Goal: Task Accomplishment & Management: Manage account settings

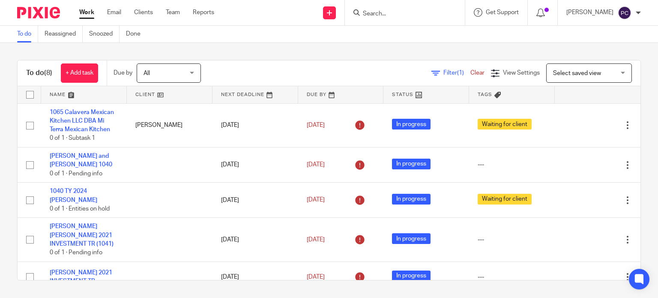
scroll to position [132, 0]
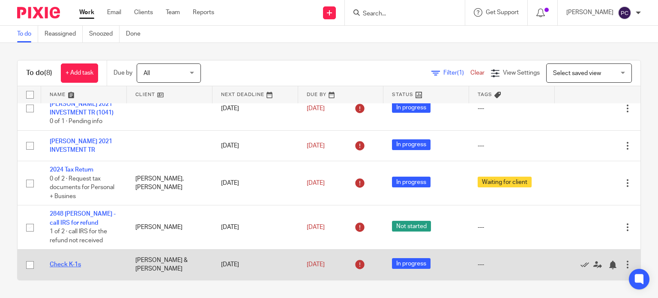
click at [63, 263] on link "Check K-1s" at bounding box center [65, 264] width 31 height 6
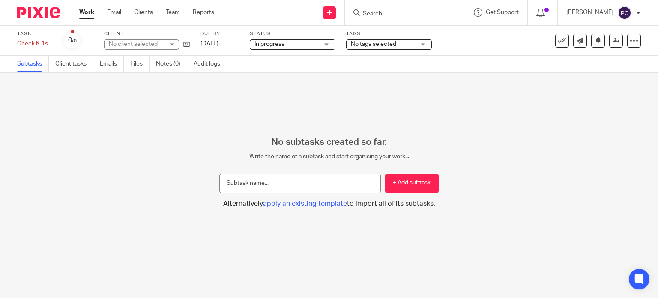
click at [293, 188] on input "text" at bounding box center [299, 182] width 161 height 19
type input "Review"
click at [396, 178] on button "+ Add subtask" at bounding box center [412, 182] width 54 height 19
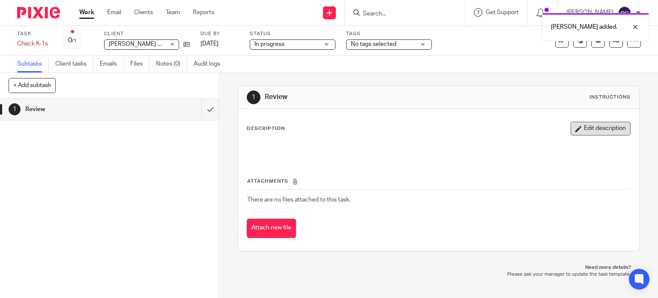
click at [575, 130] on button "Edit description" at bounding box center [601, 129] width 60 height 14
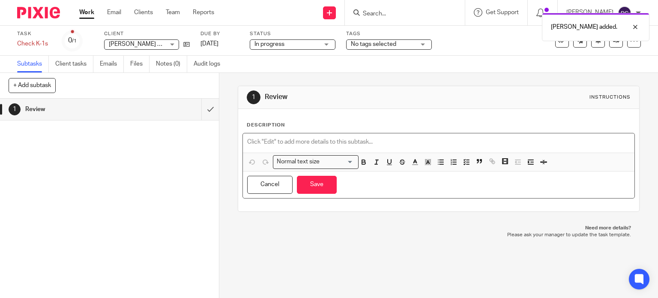
click at [267, 138] on p at bounding box center [438, 142] width 383 height 9
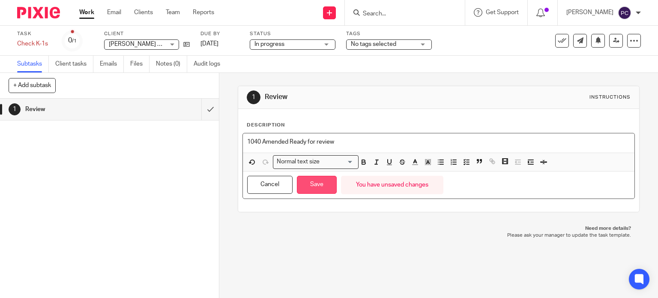
click at [309, 184] on button "Save" at bounding box center [317, 185] width 40 height 18
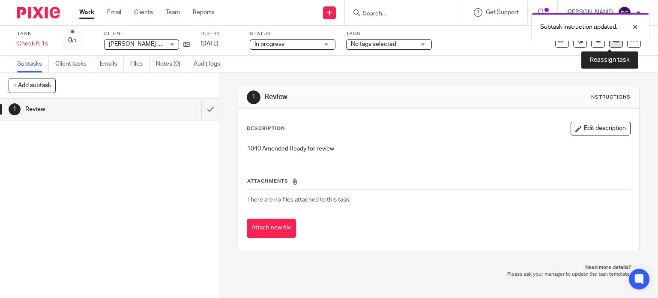
click at [610, 46] on link at bounding box center [616, 41] width 14 height 14
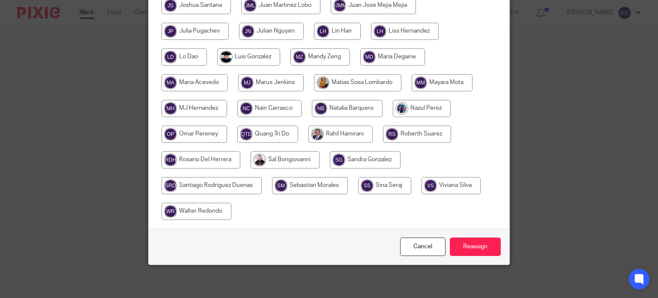
scroll to position [370, 0]
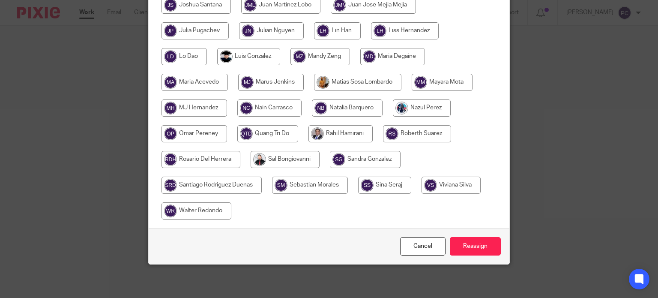
click at [353, 134] on input "radio" at bounding box center [340, 133] width 64 height 17
radio input "true"
click at [462, 241] on input "Reassign" at bounding box center [475, 246] width 51 height 18
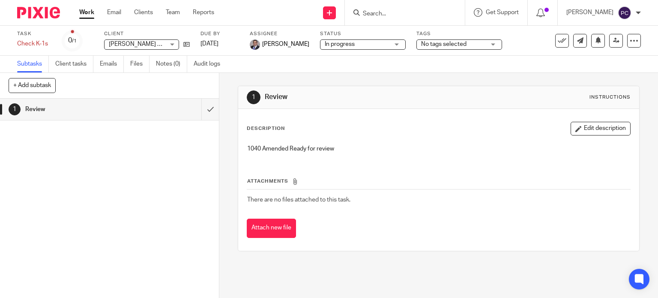
click at [84, 13] on link "Work" at bounding box center [86, 12] width 15 height 9
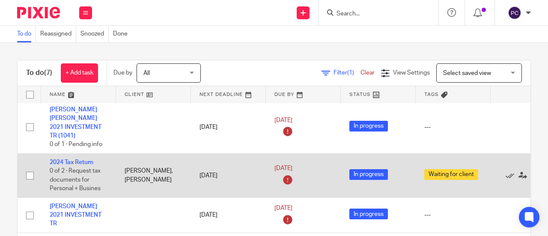
scroll to position [168, 0]
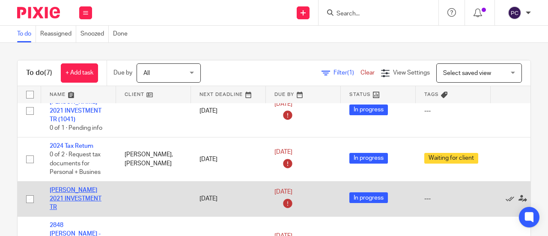
click at [73, 187] on link "PHILLIP CHEN LEE 2021 INVESTMENT TR" at bounding box center [76, 199] width 52 height 24
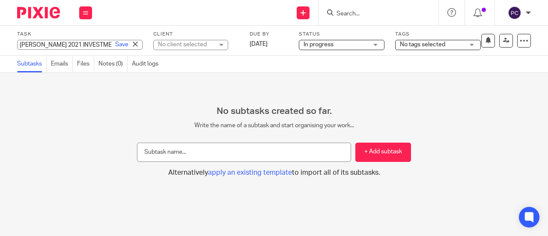
click at [75, 46] on input "[PERSON_NAME] 2021 INVESTMENT TR" at bounding box center [80, 45] width 126 height 10
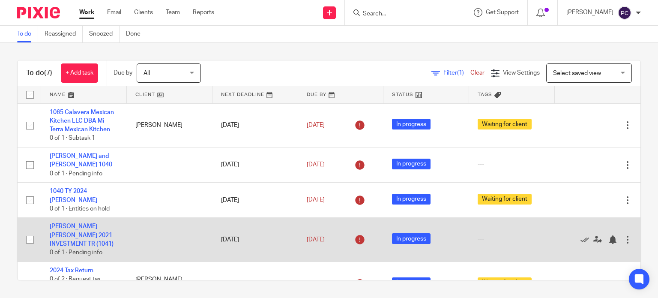
click at [79, 232] on td "LILLIAN JANE LEE 2021 INVESTMENT TR (1041) 0 of 1 · Pending info" at bounding box center [84, 240] width 86 height 44
click at [79, 235] on link "LILLIAN JANE LEE 2021 INVESTMENT TR (1041)" at bounding box center [82, 235] width 64 height 24
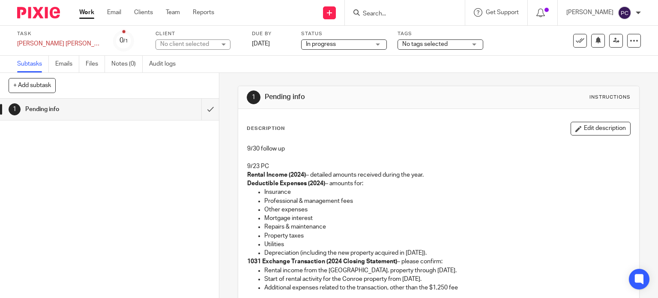
scroll to position [43, 0]
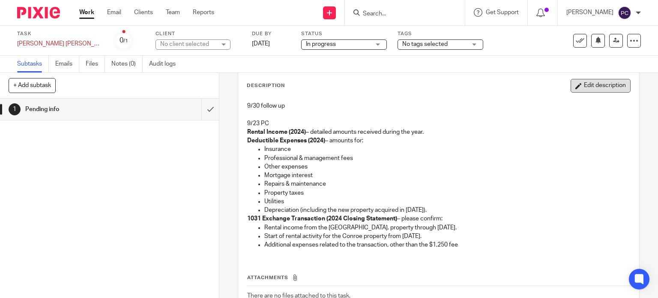
click at [573, 90] on button "Edit description" at bounding box center [601, 86] width 60 height 14
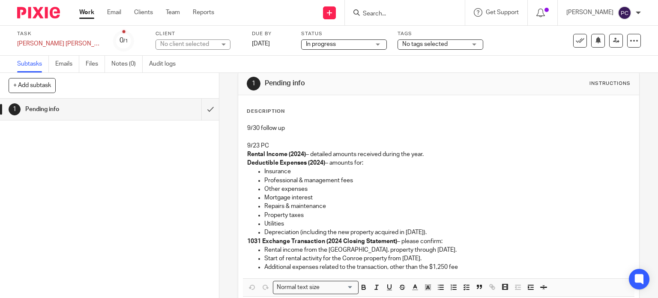
scroll to position [0, 0]
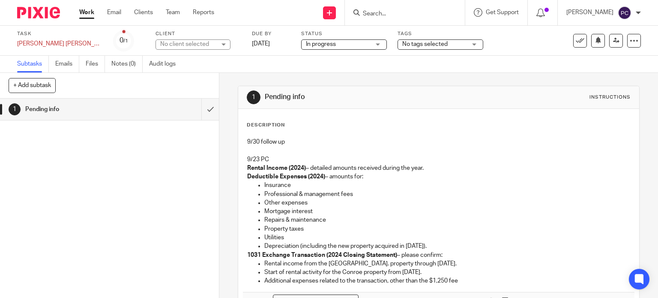
click at [250, 132] on div "Description 9/30 follow up 9/23 PC Rental Income (2024) – detailed amounts rece…" at bounding box center [439, 230] width 384 height 216
click at [243, 141] on div "9/30 follow up 9/23 PC Rental Income (2024) – detailed amounts received during …" at bounding box center [439, 212] width 392 height 158
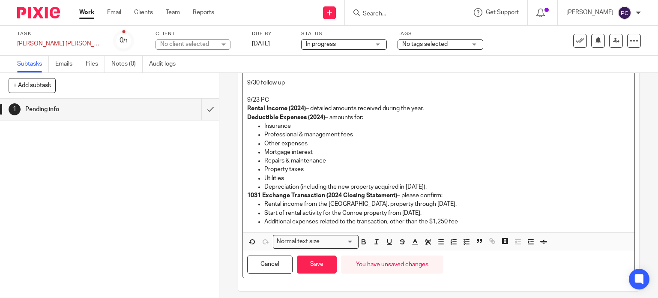
scroll to position [117, 0]
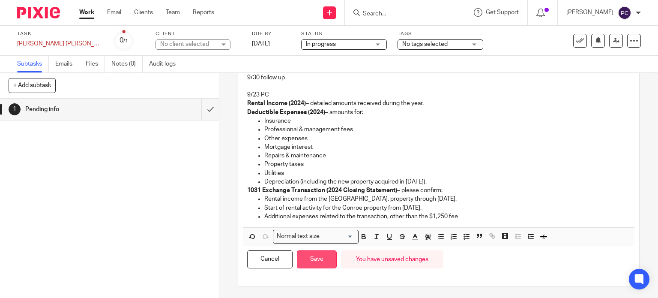
click at [316, 258] on button "Save" at bounding box center [317, 259] width 40 height 18
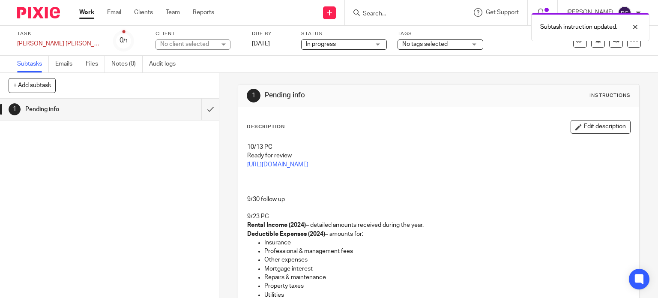
scroll to position [0, 0]
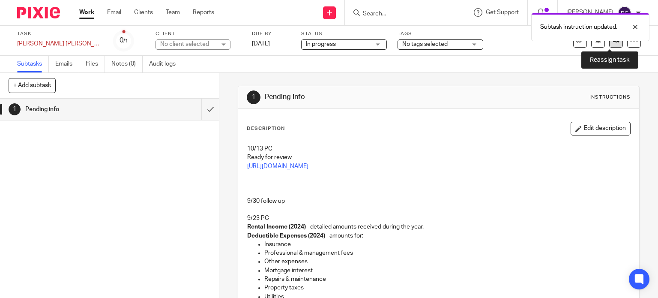
click at [613, 42] on icon at bounding box center [616, 40] width 6 height 6
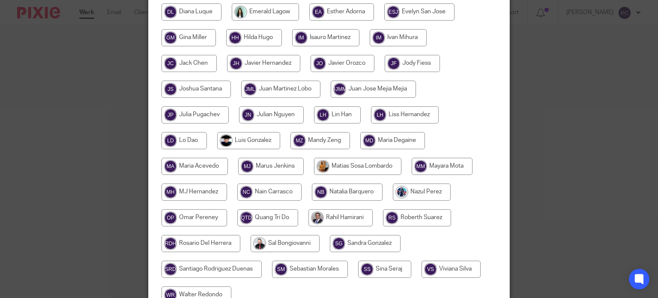
scroll to position [257, 0]
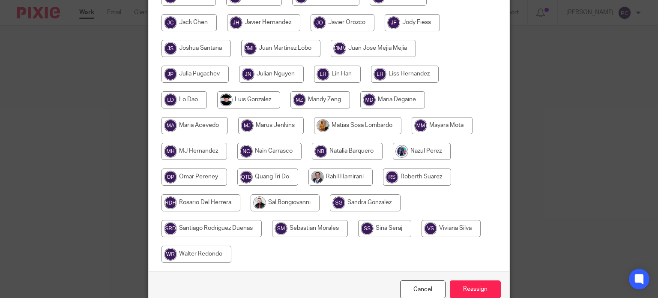
click at [343, 182] on input "radio" at bounding box center [340, 176] width 64 height 17
radio input "true"
click at [468, 285] on input "Reassign" at bounding box center [475, 289] width 51 height 18
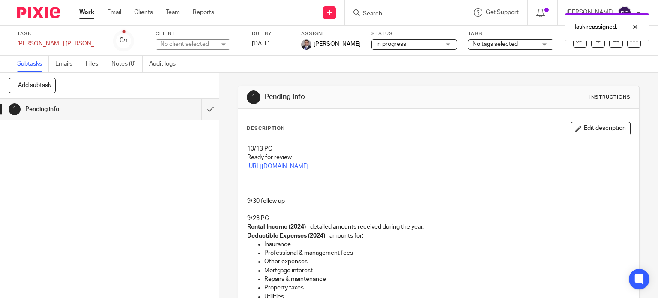
click at [86, 16] on link "Work" at bounding box center [86, 12] width 15 height 9
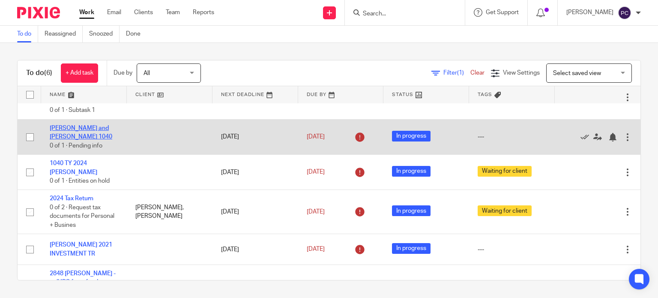
scroll to position [43, 0]
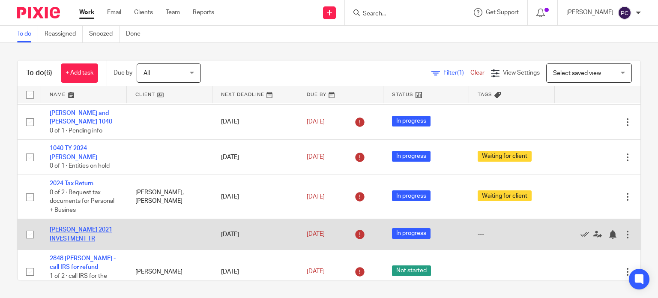
click at [80, 231] on link "[PERSON_NAME] 2021 INVESTMENT TR" at bounding box center [81, 234] width 63 height 15
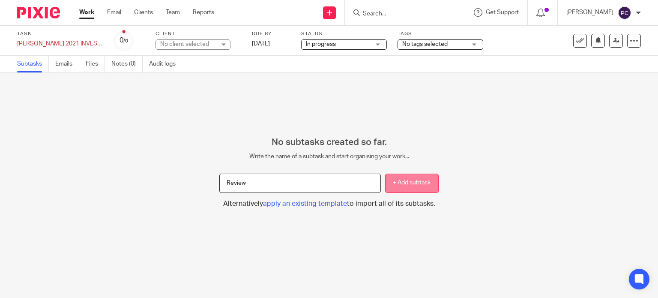
type input "Review"
click at [386, 180] on button "+ Add subtask" at bounding box center [412, 182] width 54 height 19
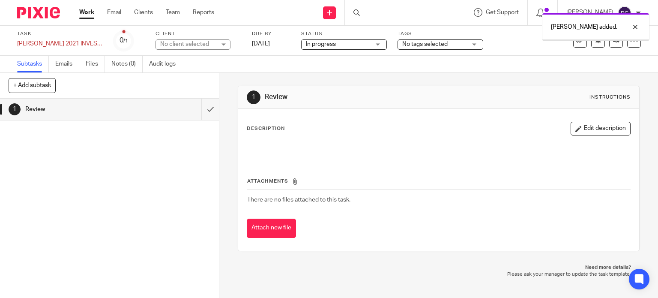
click at [593, 129] on button "Edit description" at bounding box center [601, 129] width 60 height 14
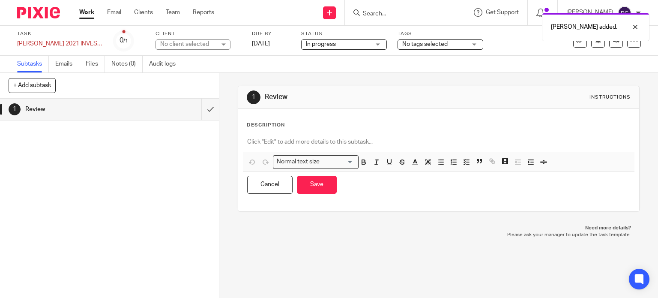
click at [260, 138] on p at bounding box center [438, 142] width 383 height 9
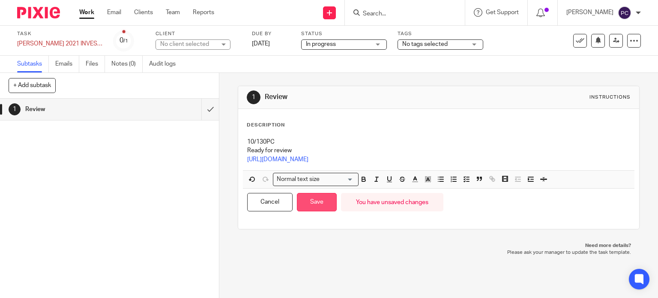
click at [316, 205] on button "Save" at bounding box center [317, 202] width 40 height 18
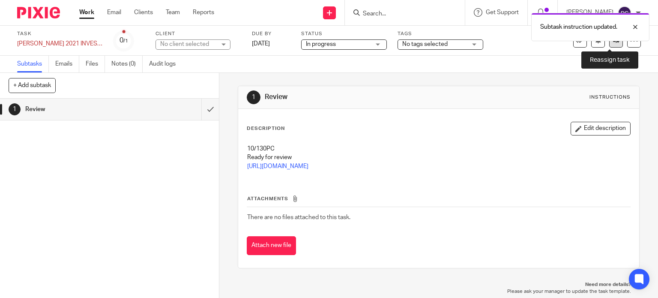
click at [613, 42] on icon at bounding box center [616, 40] width 6 height 6
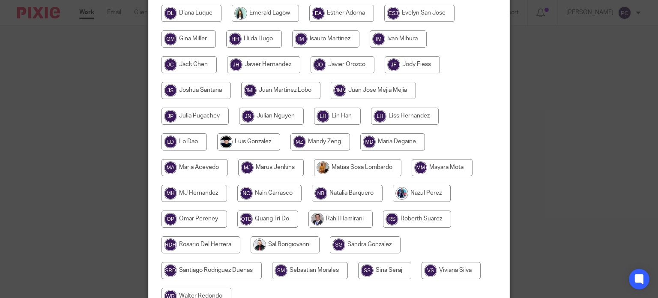
scroll to position [257, 0]
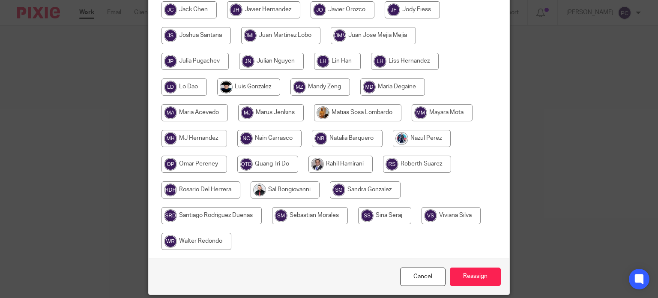
click at [332, 167] on input "radio" at bounding box center [340, 163] width 64 height 17
radio input "true"
click at [467, 273] on input "Reassign" at bounding box center [475, 276] width 51 height 18
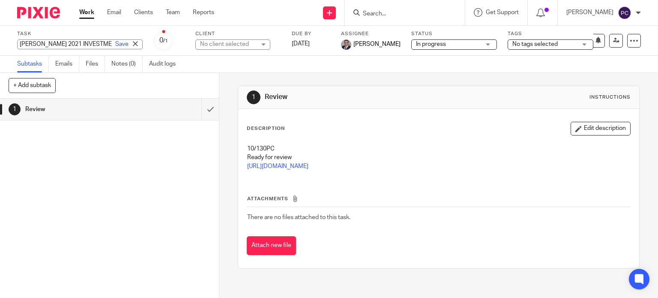
click at [66, 40] on div "PHILLIP CHEN LEE 2021 INVESTMENT TR Save PHILLIP CHEN LEE 2021 INVESTMENT TR" at bounding box center [80, 44] width 126 height 10
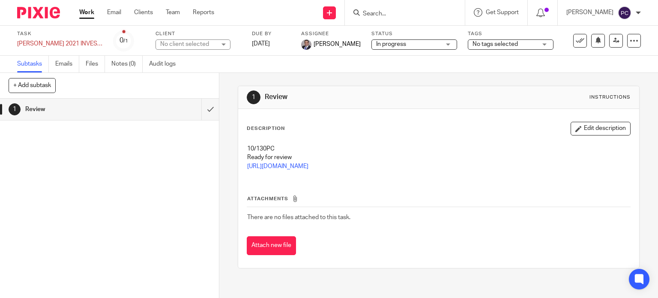
click at [91, 13] on link "Work" at bounding box center [86, 12] width 15 height 9
